Goal: Task Accomplishment & Management: Manage account settings

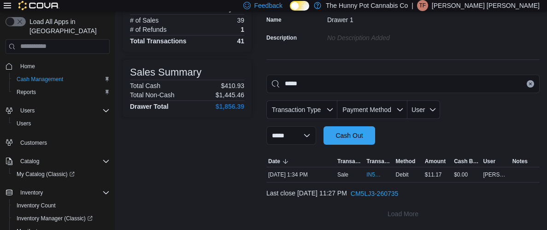
scroll to position [132, 0]
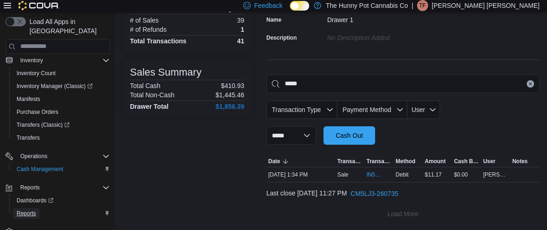
click at [32, 210] on span "Reports" at bounding box center [26, 213] width 19 height 7
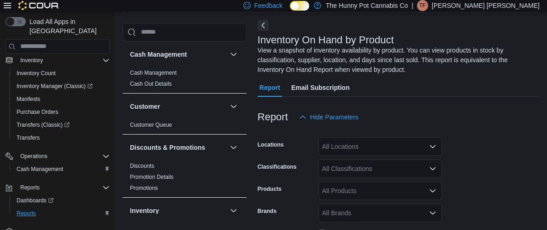
scroll to position [40, 0]
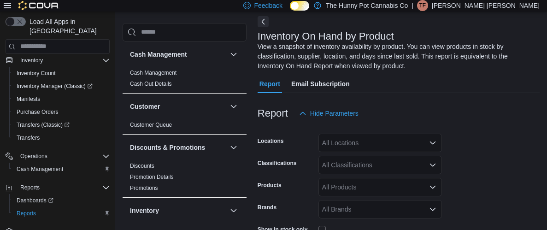
click at [340, 150] on div "All Locations" at bounding box center [381, 143] width 124 height 18
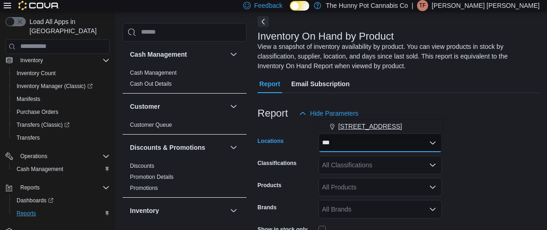
type input "***"
click at [349, 126] on span "[STREET_ADDRESS]" at bounding box center [371, 126] width 64 height 9
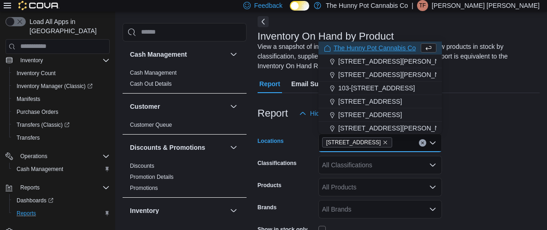
click at [476, 178] on form "Locations [STREET_ADDRESS] Selected. [STREET_ADDRESS] Press Backspace to delete…" at bounding box center [399, 220] width 282 height 194
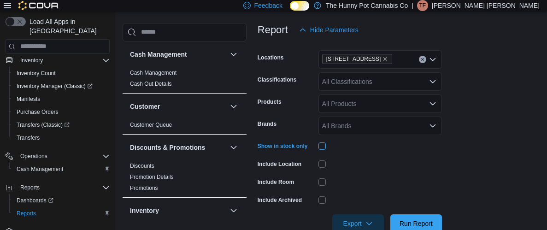
scroll to position [144, 0]
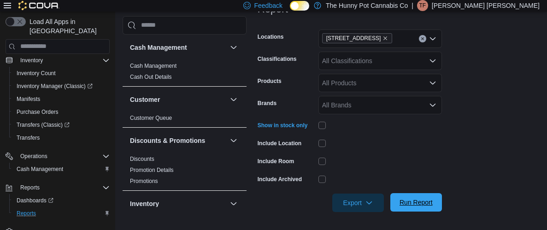
click at [425, 202] on span "Run Report" at bounding box center [416, 202] width 33 height 9
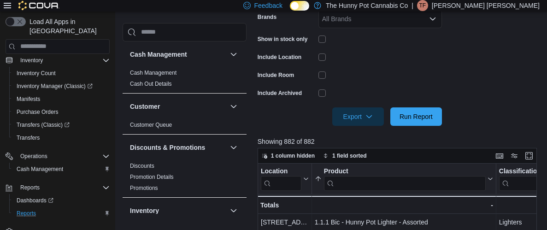
scroll to position [232, 0]
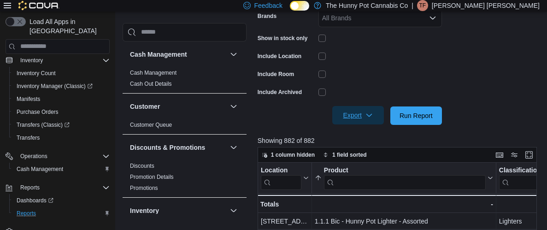
click at [352, 112] on span "Export" at bounding box center [358, 115] width 41 height 18
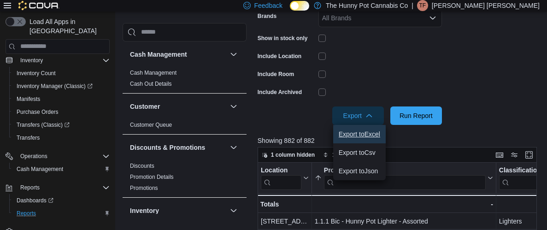
click at [362, 132] on span "Export to Excel" at bounding box center [360, 134] width 42 height 7
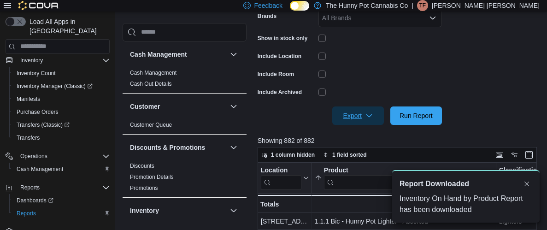
scroll to position [0, 0]
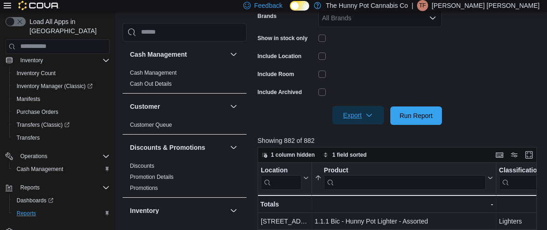
click at [366, 116] on icon "button" at bounding box center [369, 115] width 7 height 7
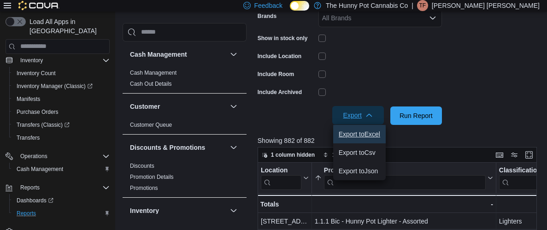
click at [368, 129] on button "Export to Excel" at bounding box center [359, 134] width 53 height 18
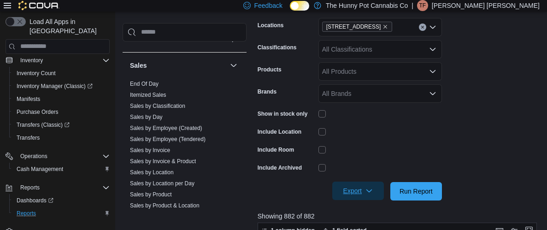
scroll to position [473, 0]
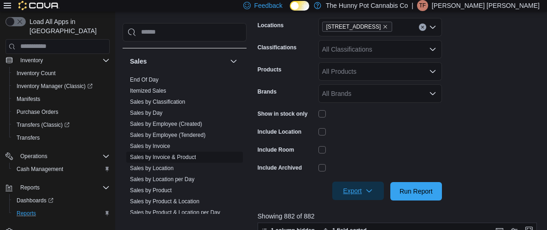
click at [151, 154] on link "Sales by Invoice & Product" at bounding box center [163, 157] width 66 height 6
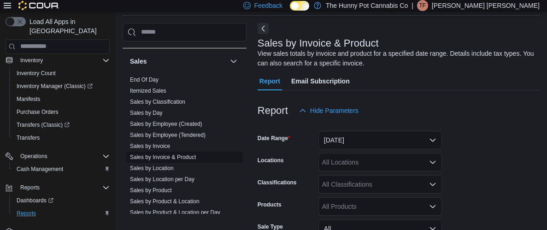
scroll to position [30, 0]
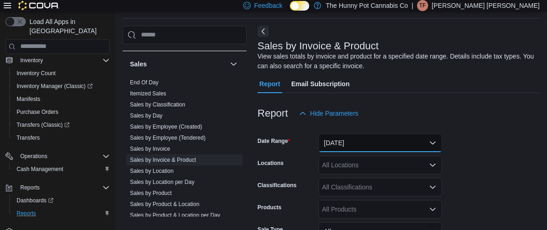
click at [393, 143] on button "[DATE]" at bounding box center [381, 143] width 124 height 18
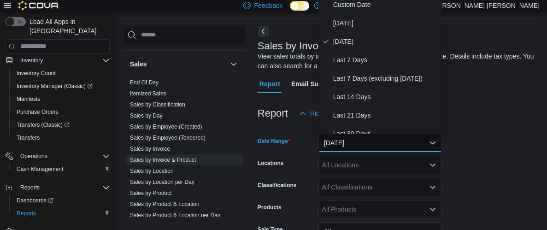
scroll to position [25, 0]
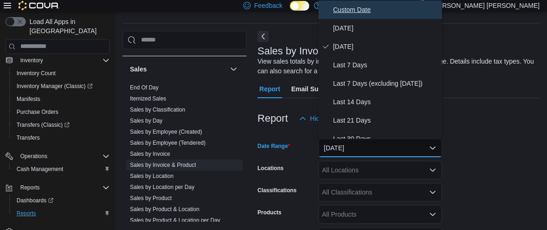
click at [368, 8] on span "Custom Date" at bounding box center [385, 9] width 105 height 11
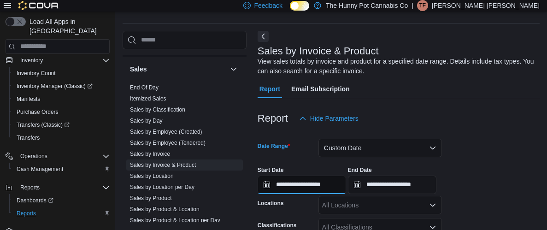
click at [329, 189] on input "**********" at bounding box center [302, 185] width 89 height 18
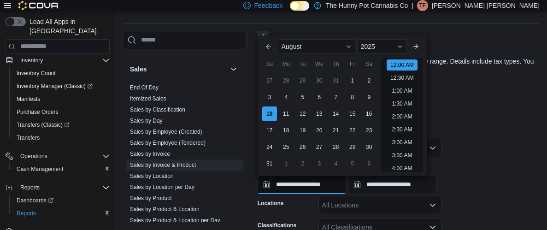
scroll to position [28, 0]
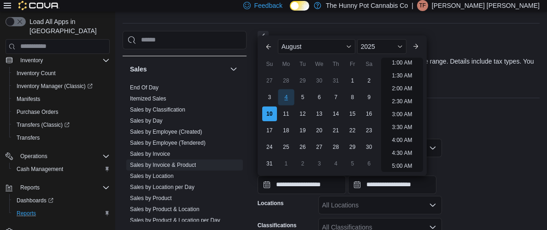
click at [284, 97] on div "4" at bounding box center [286, 97] width 16 height 16
type input "**********"
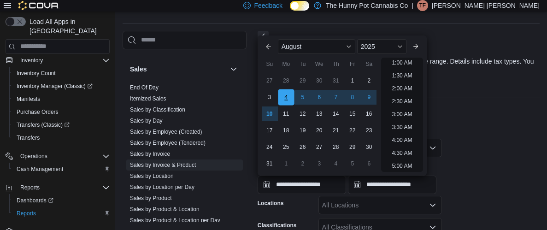
scroll to position [2, 0]
click at [408, 183] on input "**********" at bounding box center [392, 185] width 89 height 18
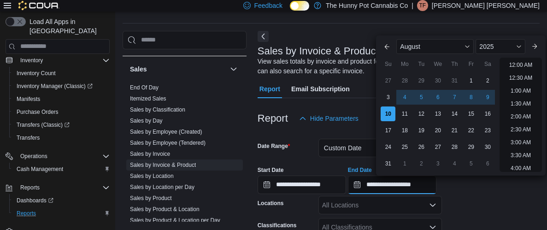
scroll to position [507, 0]
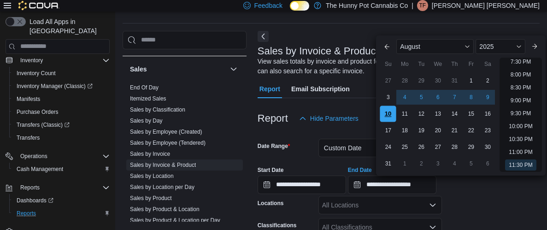
click at [391, 113] on div "10" at bounding box center [389, 114] width 16 height 16
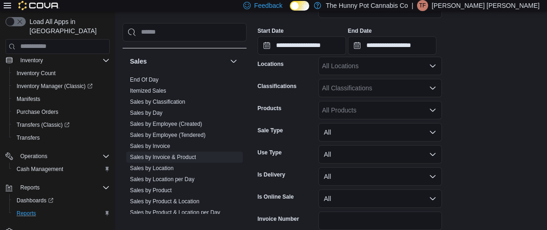
scroll to position [165, 0]
click at [369, 67] on div "All Locations" at bounding box center [381, 65] width 124 height 18
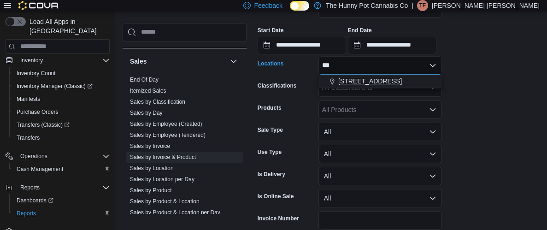
type input "***"
click at [368, 82] on span "[STREET_ADDRESS]" at bounding box center [371, 81] width 64 height 9
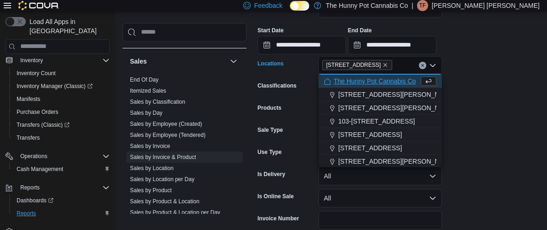
click at [493, 121] on form "**********" at bounding box center [399, 122] width 282 height 268
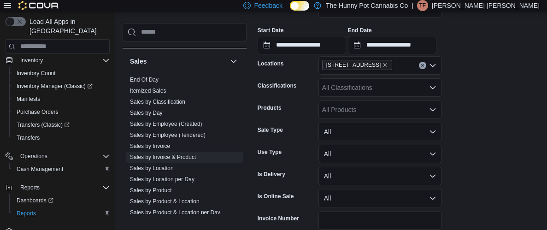
click at [363, 115] on div "All Products" at bounding box center [381, 110] width 124 height 18
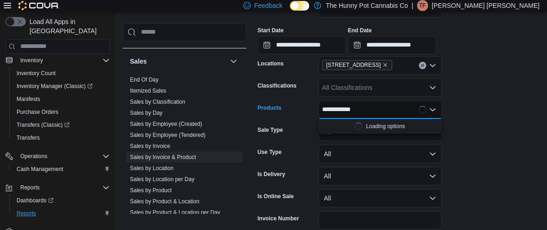
scroll to position [0, 0]
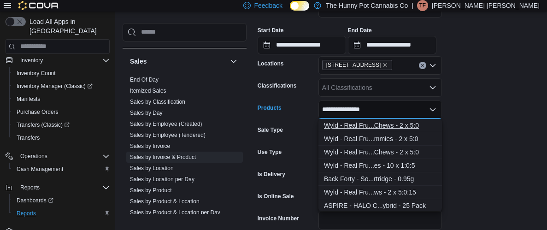
type input "**********"
click at [350, 124] on div "Wyld - Real Fru...Chews - 2 x 5:0" at bounding box center [380, 125] width 113 height 9
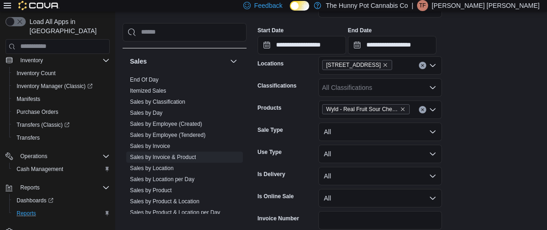
click at [519, 169] on form "**********" at bounding box center [399, 122] width 282 height 268
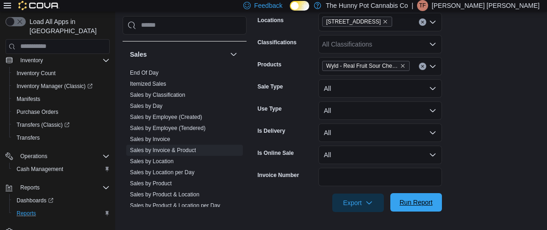
click at [407, 201] on span "Run Report" at bounding box center [416, 202] width 33 height 9
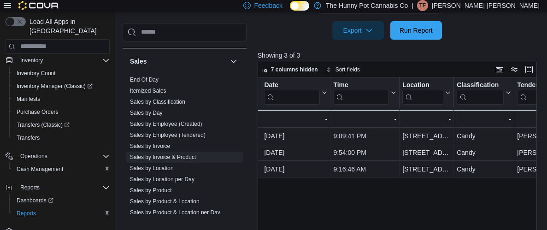
scroll to position [0, 145]
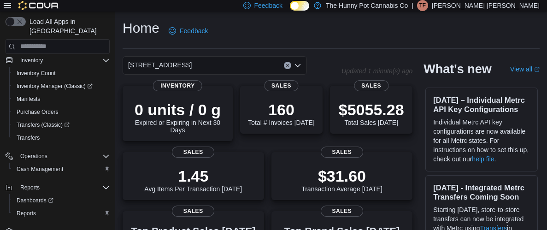
scroll to position [129, 0]
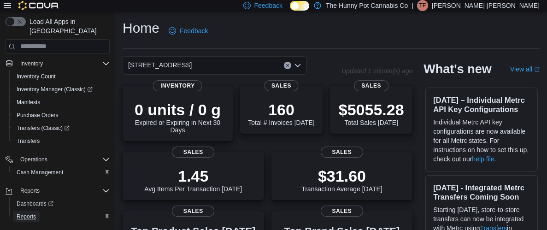
click at [28, 213] on span "Reports" at bounding box center [26, 216] width 19 height 7
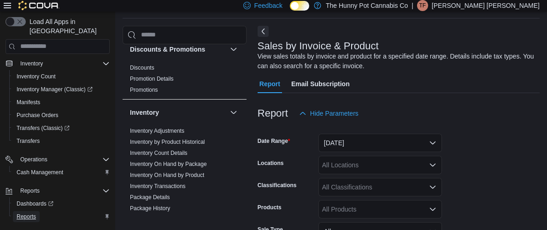
scroll to position [101, 0]
click at [169, 174] on link "Inventory On Hand by Product" at bounding box center [167, 175] width 74 height 6
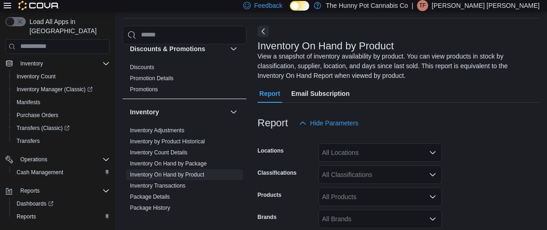
scroll to position [40, 0]
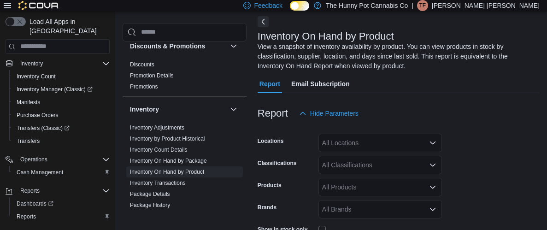
click at [386, 146] on div "All Locations" at bounding box center [381, 143] width 124 height 18
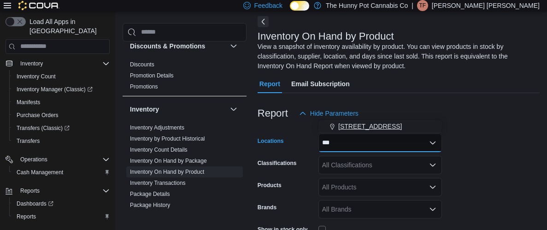
type input "***"
click at [379, 129] on div "[STREET_ADDRESS]" at bounding box center [380, 126] width 113 height 9
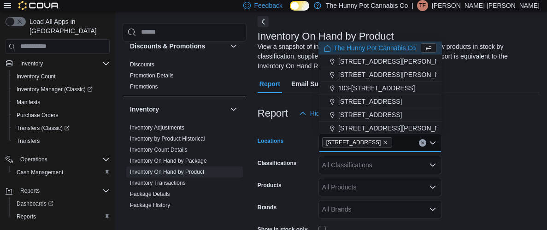
click at [486, 181] on form "Locations [STREET_ADDRESS] Selected. [STREET_ADDRESS] Press Backspace to delete…" at bounding box center [399, 220] width 282 height 194
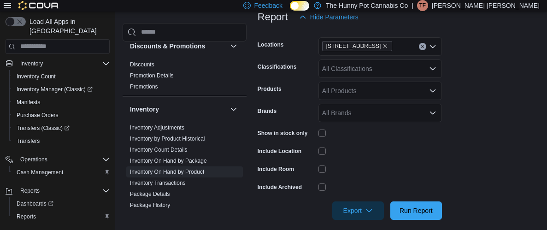
scroll to position [136, 0]
click at [428, 210] on span "Run Report" at bounding box center [416, 210] width 33 height 9
click at [442, 178] on form "Locations [STREET_ADDRESS] Classifications All Classifications Products All Pro…" at bounding box center [399, 124] width 282 height 194
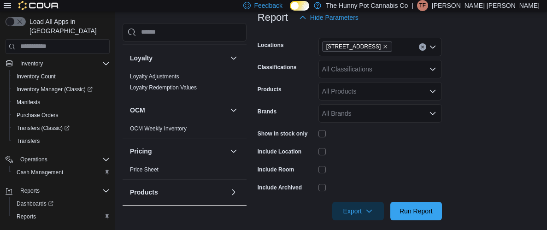
scroll to position [302, 0]
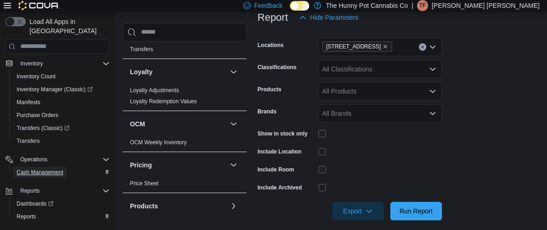
click at [53, 169] on span "Cash Management" at bounding box center [40, 172] width 47 height 7
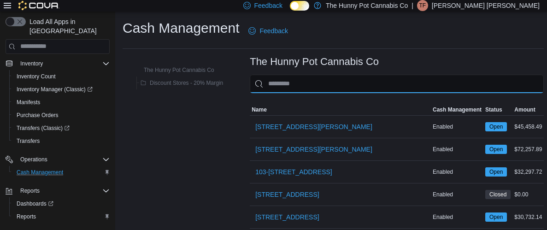
click at [298, 84] on input "This is a search bar. As you type, the results lower in the page will automatic…" at bounding box center [397, 84] width 294 height 18
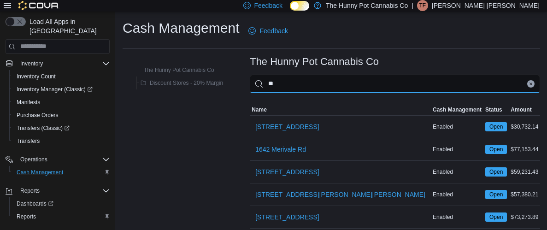
type input "***"
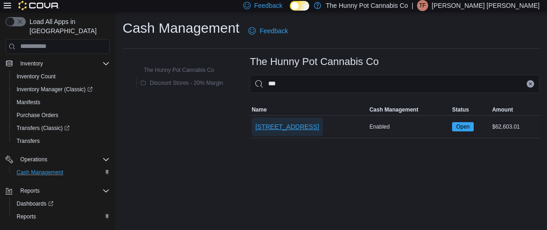
click at [285, 127] on span "[STREET_ADDRESS]" at bounding box center [288, 126] width 64 height 9
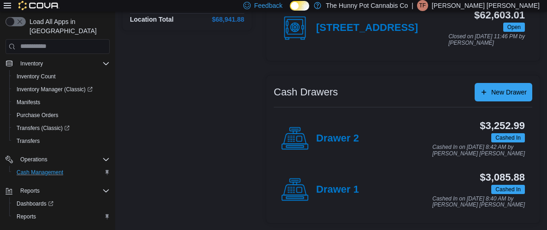
scroll to position [115, 0]
click at [333, 190] on h4 "Drawer 1" at bounding box center [337, 190] width 43 height 12
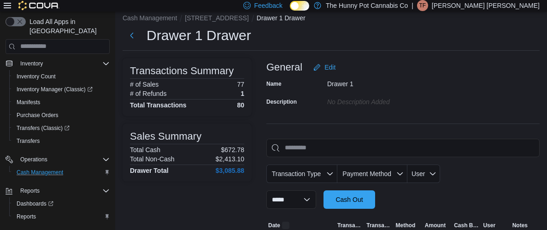
scroll to position [115, 0]
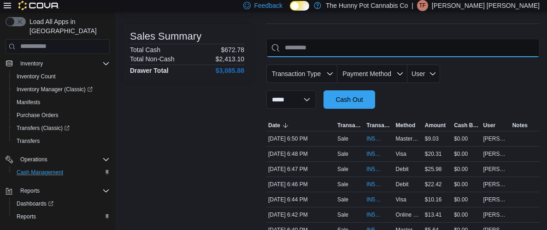
click at [310, 45] on input "This is a search bar. As you type, the results lower in the page will automatic…" at bounding box center [403, 48] width 273 height 18
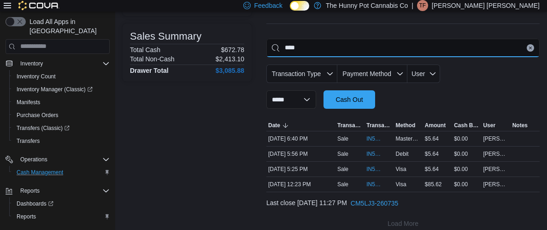
scroll to position [109, 0]
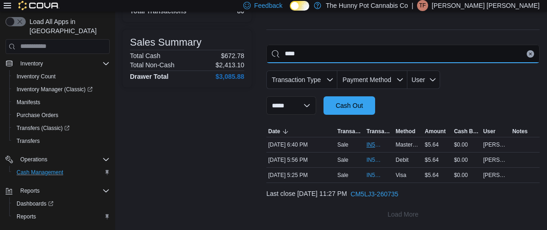
type input "****"
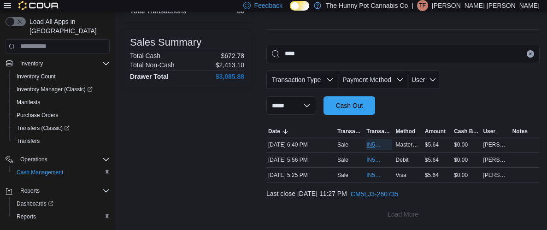
click at [376, 142] on span "IN5LJ3-5752268" at bounding box center [375, 144] width 16 height 7
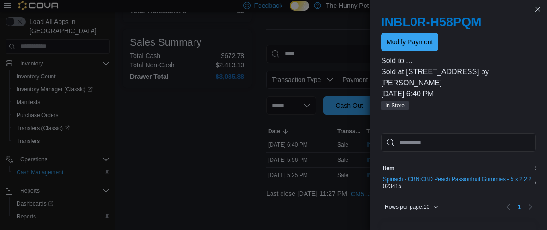
click at [407, 44] on span "Modify Payment" at bounding box center [410, 41] width 46 height 9
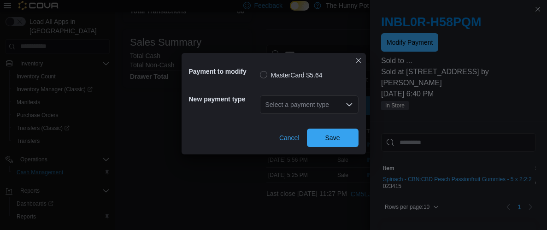
click at [282, 108] on div "Select a payment type" at bounding box center [309, 104] width 99 height 18
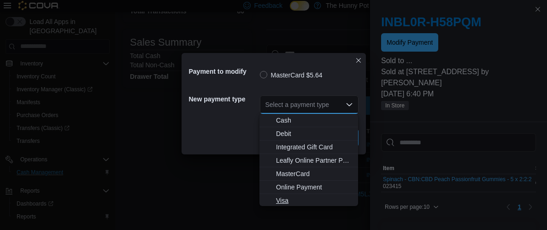
click at [291, 201] on span "Visa" at bounding box center [314, 200] width 77 height 9
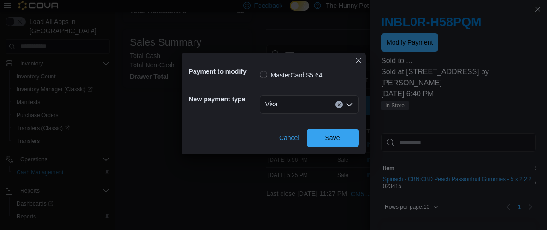
click at [327, 147] on div "Payment to modify MasterCard $5.64 New payment type Visa Cancel Save" at bounding box center [274, 103] width 184 height 101
click at [326, 144] on span "Save" at bounding box center [333, 137] width 41 height 18
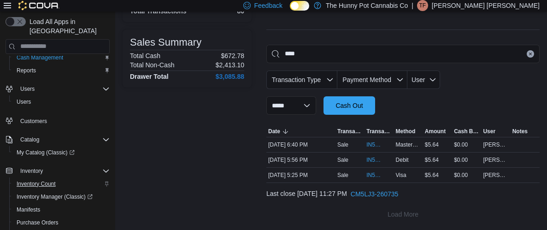
scroll to position [132, 0]
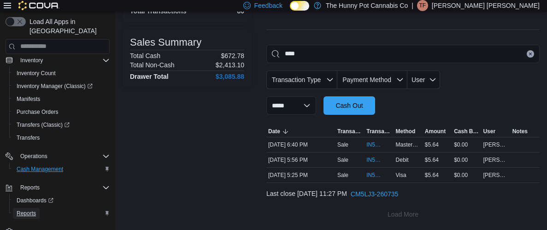
click at [24, 210] on span "Reports" at bounding box center [26, 213] width 19 height 7
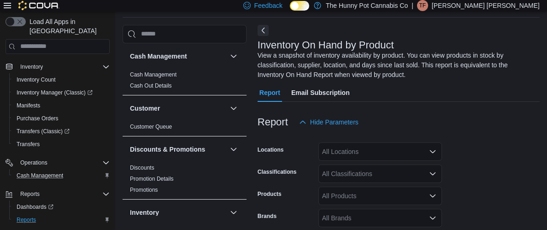
scroll to position [40, 0]
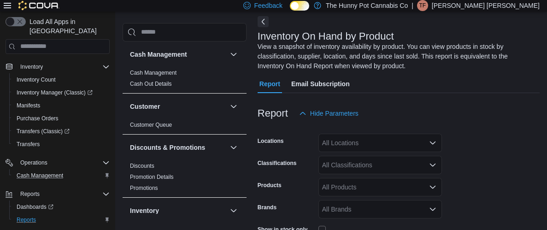
click at [398, 142] on div "All Locations" at bounding box center [381, 143] width 124 height 18
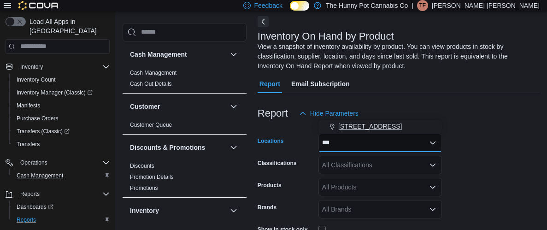
type input "***"
click at [392, 129] on div "[STREET_ADDRESS]" at bounding box center [380, 126] width 113 height 9
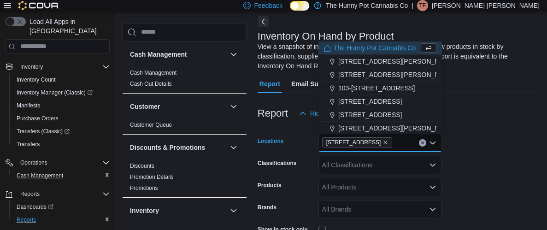
click at [489, 176] on form "Locations [STREET_ADDRESS] Selected. [STREET_ADDRESS] Press Backspace to delete…" at bounding box center [399, 220] width 282 height 194
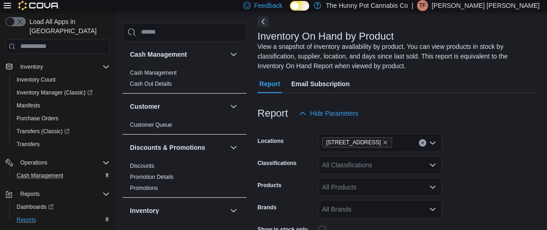
scroll to position [144, 0]
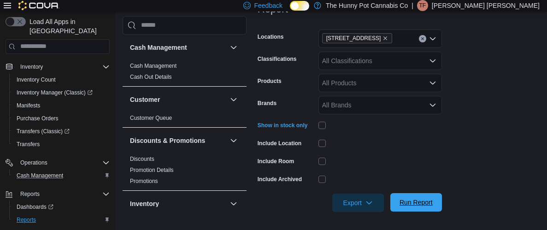
click at [422, 206] on span "Run Report" at bounding box center [416, 202] width 33 height 9
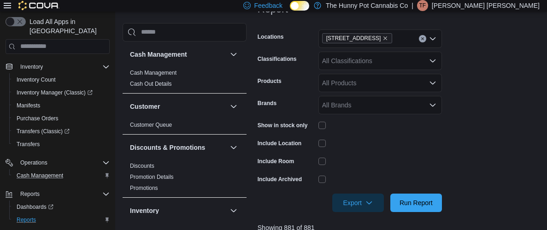
scroll to position [193, 0]
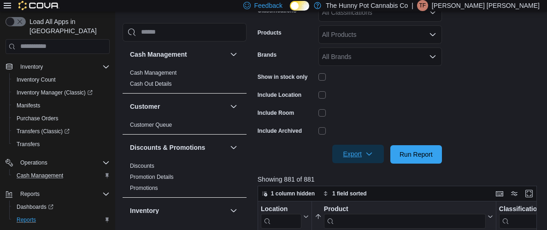
click at [372, 161] on span "Export" at bounding box center [358, 154] width 41 height 18
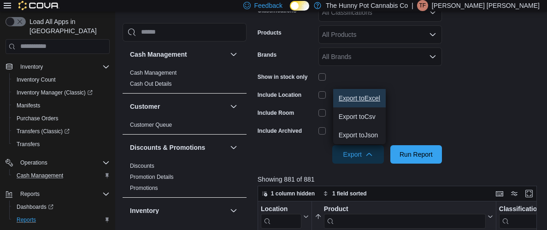
click at [368, 100] on span "Export to Excel" at bounding box center [360, 98] width 42 height 7
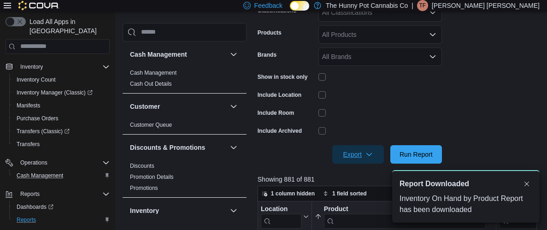
scroll to position [0, 0]
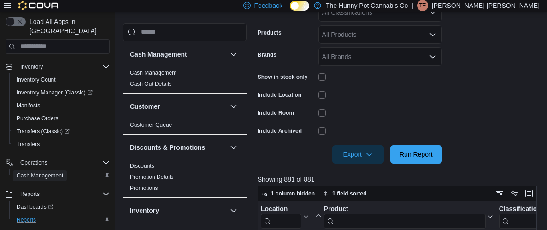
click at [64, 170] on link "Cash Management" at bounding box center [40, 175] width 54 height 11
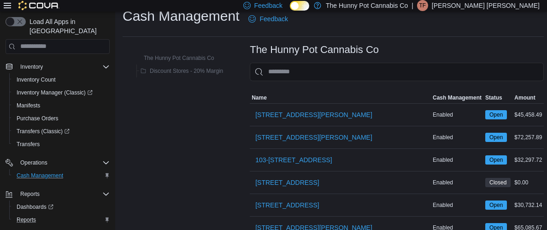
scroll to position [14, 0]
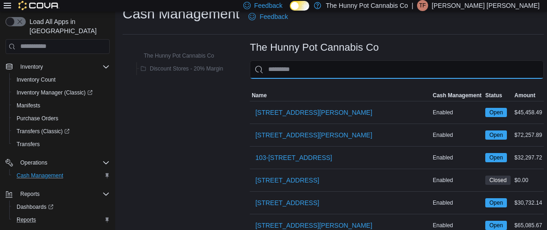
click at [325, 70] on input "This is a search bar. As you type, the results lower in the page will automatic…" at bounding box center [397, 69] width 294 height 18
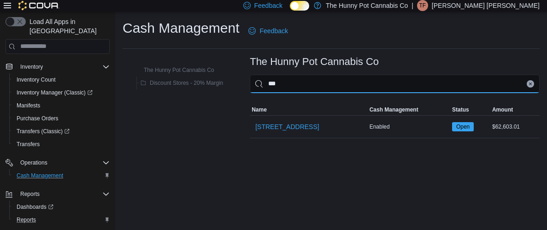
scroll to position [0, 0]
type input "***"
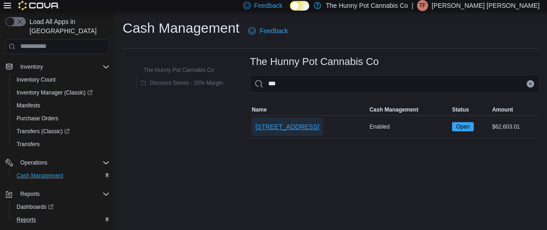
click at [269, 131] on span "[STREET_ADDRESS]" at bounding box center [288, 127] width 64 height 18
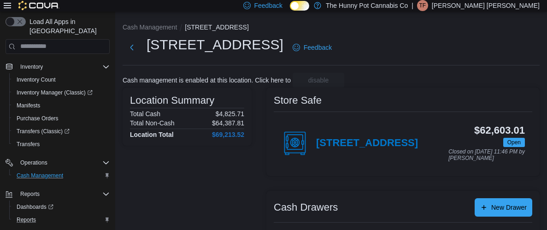
scroll to position [115, 0]
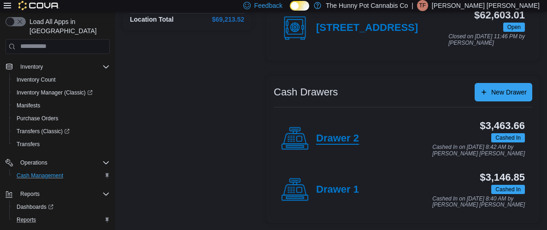
click at [349, 139] on h4 "Drawer 2" at bounding box center [337, 139] width 43 height 12
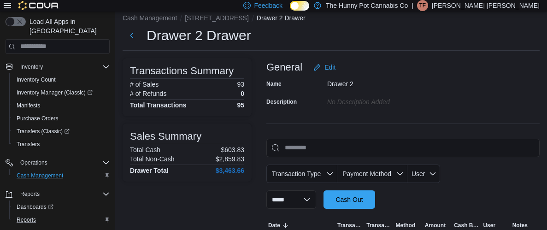
scroll to position [115, 0]
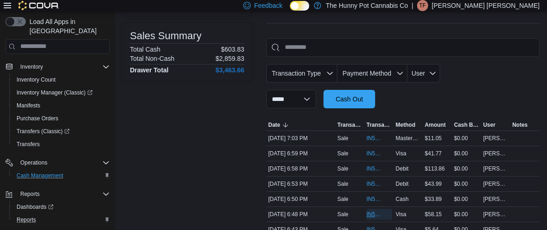
click at [370, 212] on span "IN5LJ3-5752330" at bounding box center [375, 214] width 16 height 7
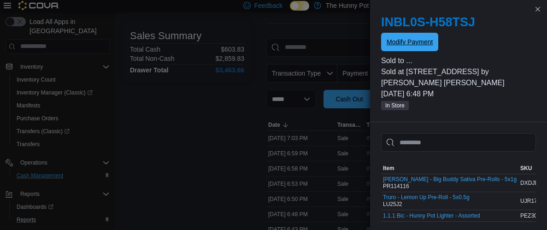
click at [409, 39] on span "Modify Payment" at bounding box center [410, 41] width 46 height 9
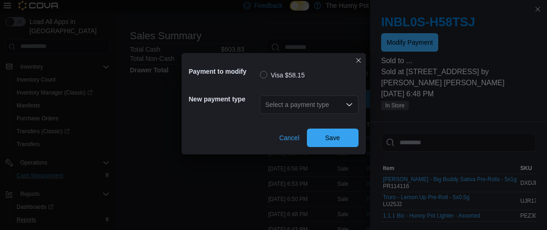
click at [329, 105] on div "Select a payment type" at bounding box center [309, 104] width 99 height 18
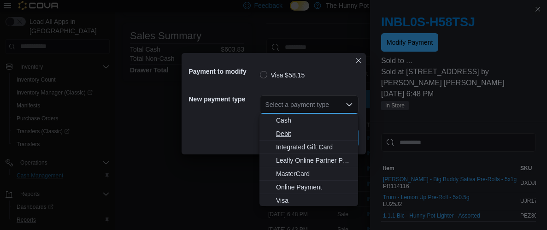
click at [317, 133] on span "Debit" at bounding box center [314, 133] width 77 height 9
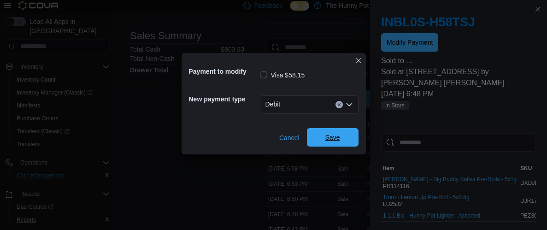
click at [324, 136] on span "Save" at bounding box center [333, 137] width 41 height 18
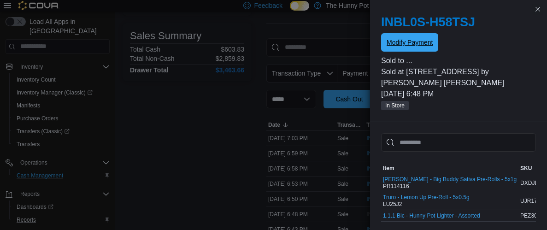
scroll to position [0, 0]
click at [324, 136] on div "[DATE] 7:03 PM" at bounding box center [301, 138] width 69 height 11
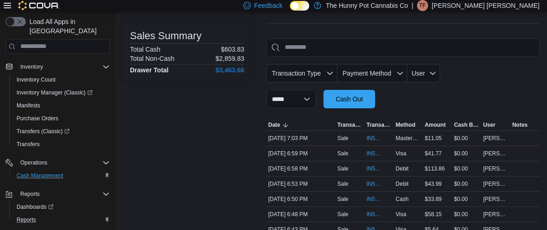
click at [324, 136] on div "[DATE] 7:03 PM" at bounding box center [301, 138] width 69 height 11
